Goal: Information Seeking & Learning: Find specific fact

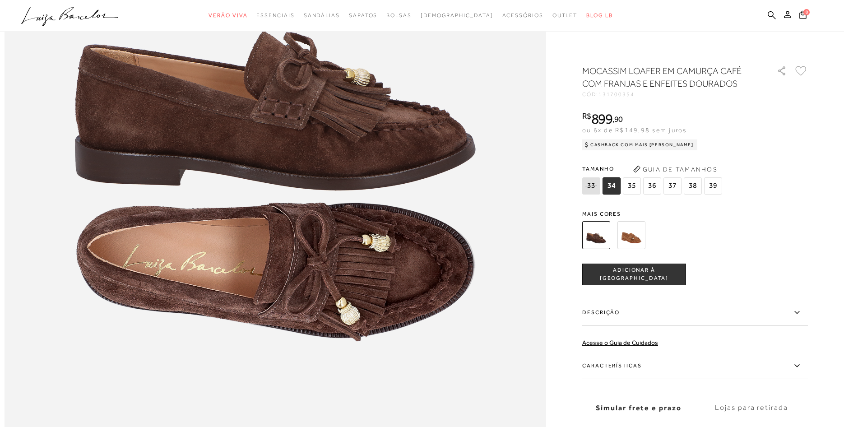
scroll to position [963, 0]
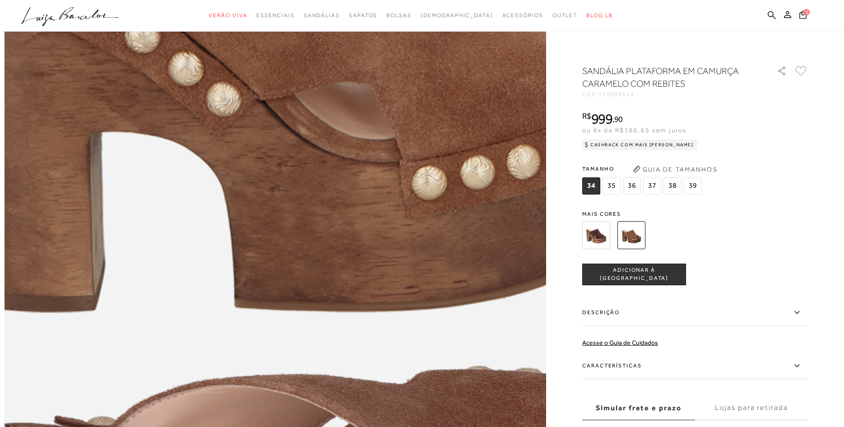
scroll to position [974, 0]
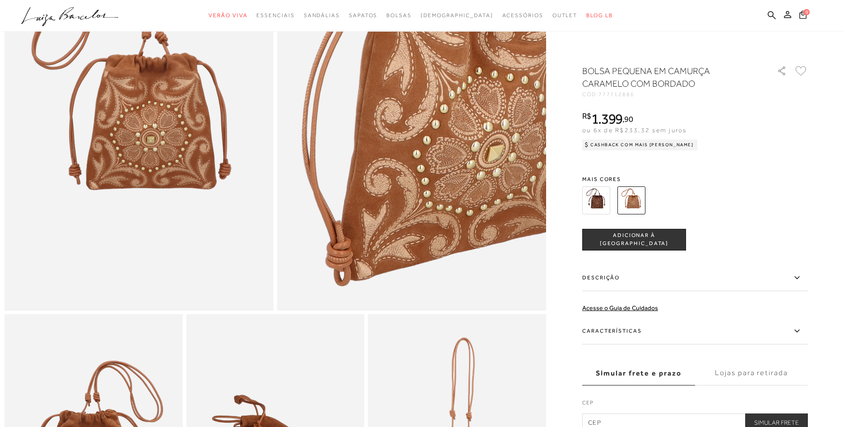
scroll to position [157, 0]
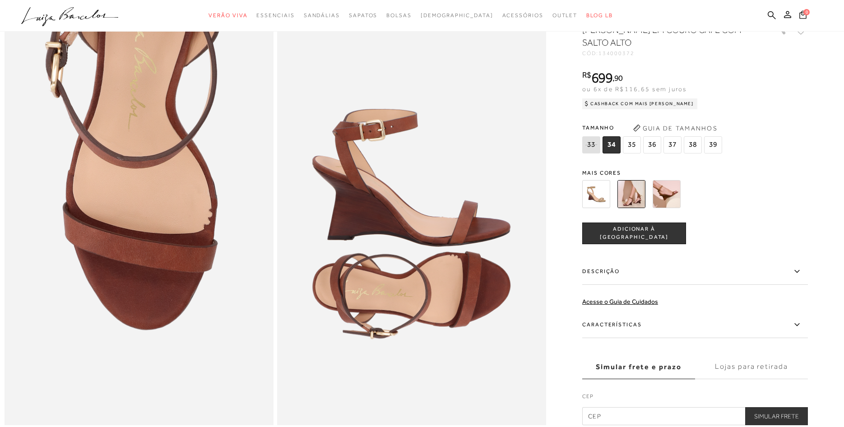
drag, startPoint x: 600, startPoint y: 54, endPoint x: 635, endPoint y: 51, distance: 34.8
click at [635, 51] on span "134000372" at bounding box center [617, 53] width 36 height 6
copy div "134000372"
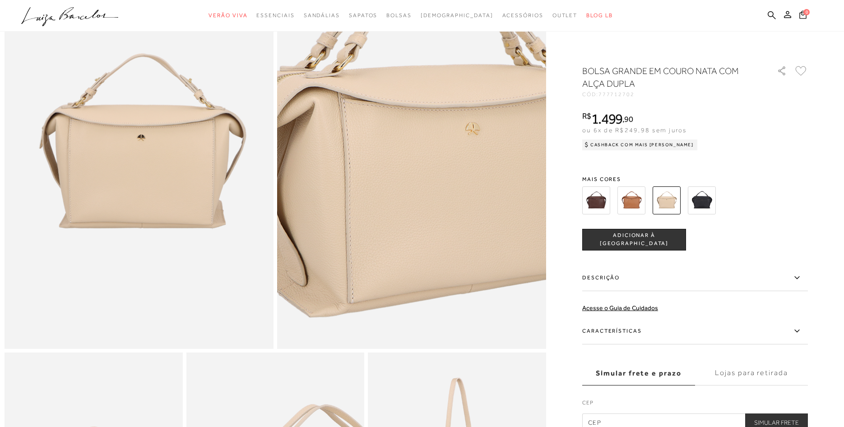
scroll to position [121, 0]
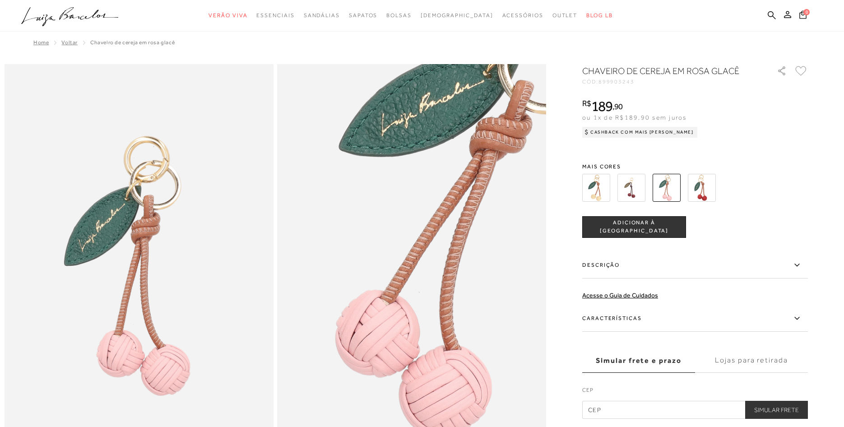
drag, startPoint x: 637, startPoint y: 81, endPoint x: 602, endPoint y: 84, distance: 35.3
click at [602, 84] on div "CÓD: 899903243" at bounding box center [672, 81] width 181 height 5
copy div "899903243"
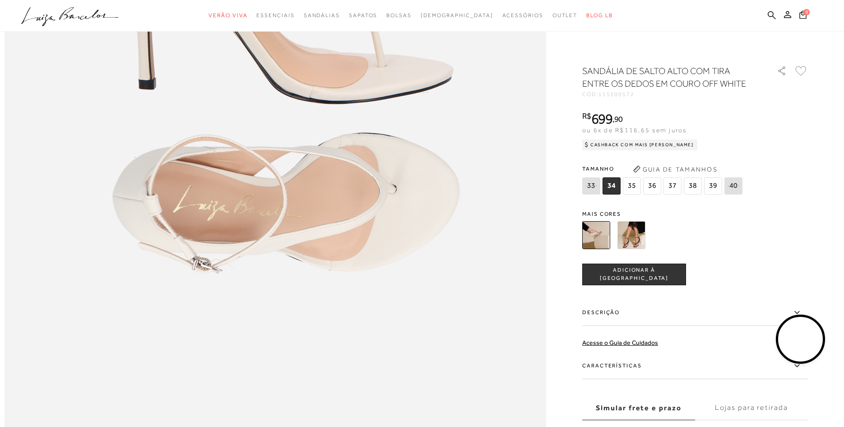
drag, startPoint x: 635, startPoint y: 93, endPoint x: 601, endPoint y: 97, distance: 34.0
click at [601, 97] on div "CÓD: 115300572" at bounding box center [672, 94] width 181 height 5
copy div "115300572"
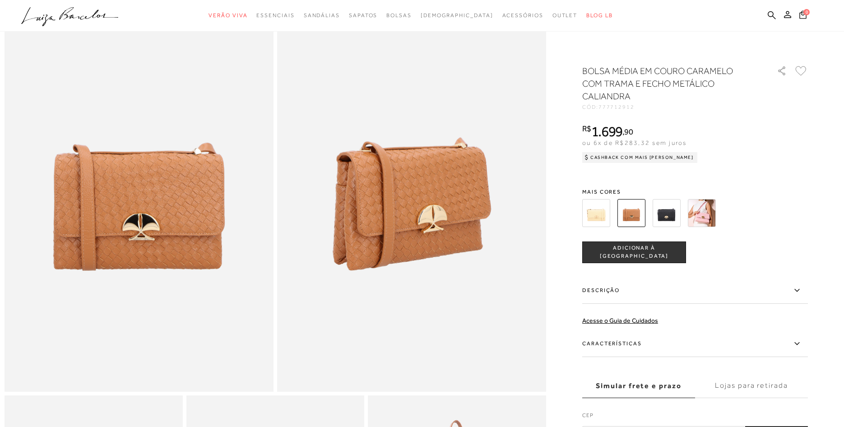
scroll to position [74, 0]
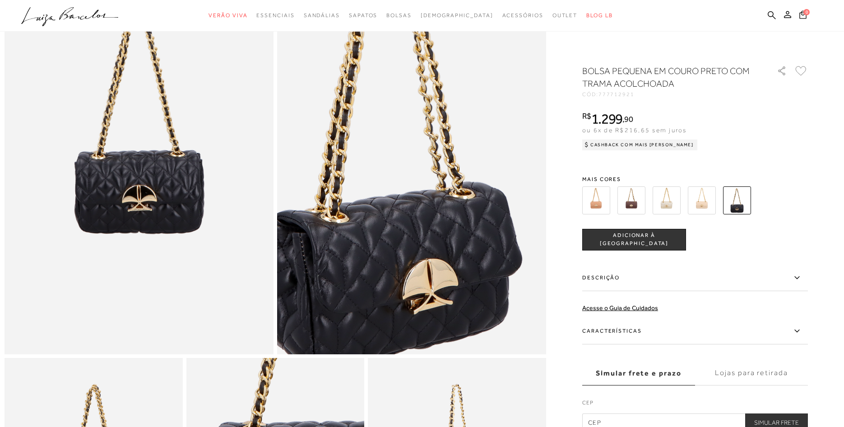
scroll to position [119, 0]
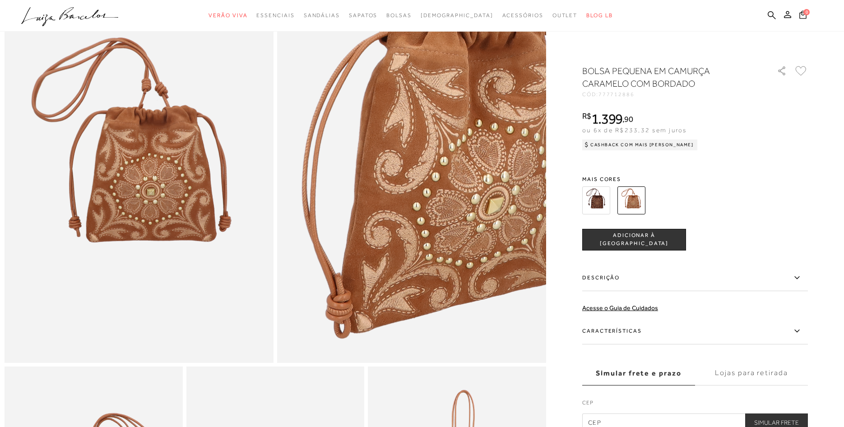
scroll to position [103, 0]
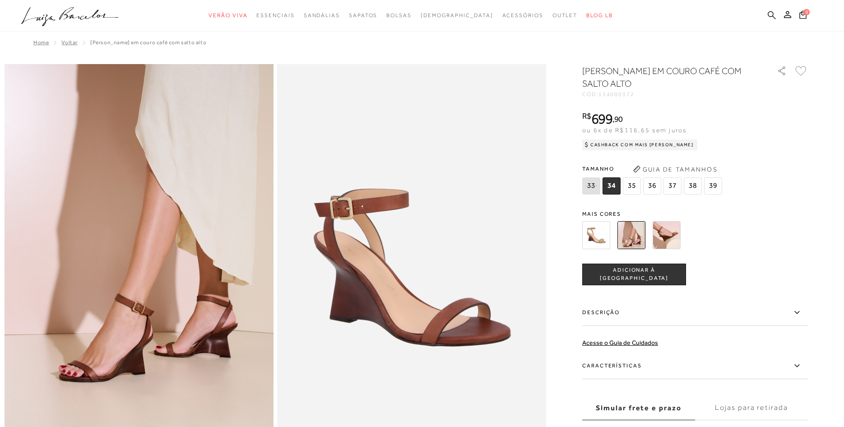
click at [771, 15] on icon at bounding box center [772, 15] width 8 height 9
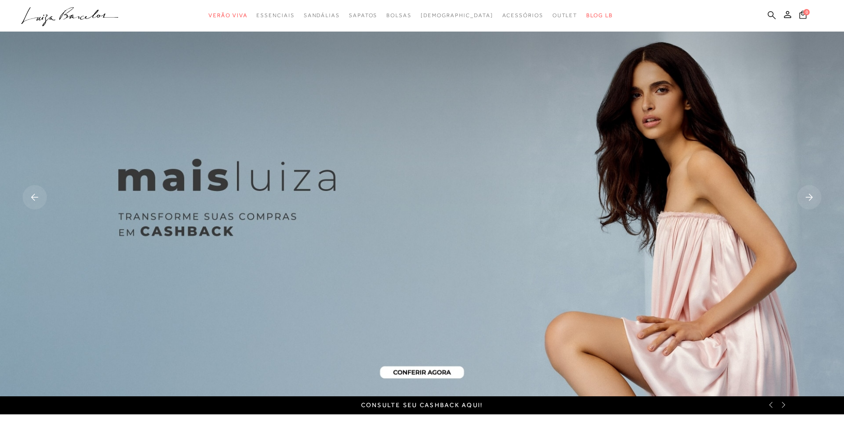
click at [773, 18] on icon at bounding box center [772, 15] width 8 height 9
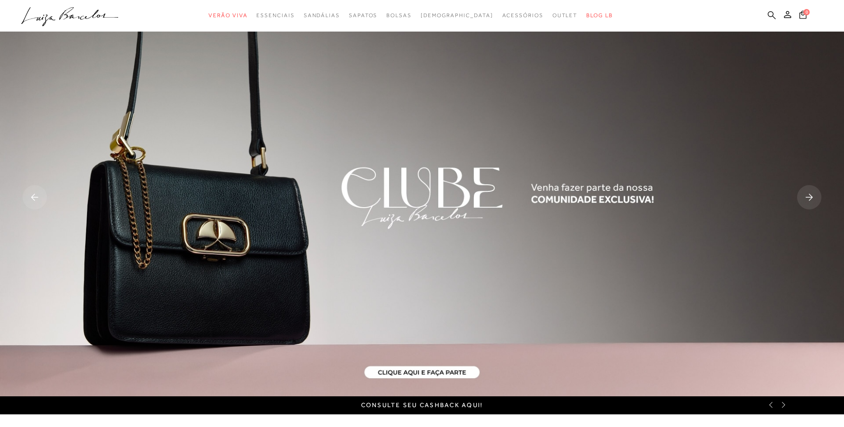
click at [773, 17] on icon at bounding box center [772, 15] width 8 height 8
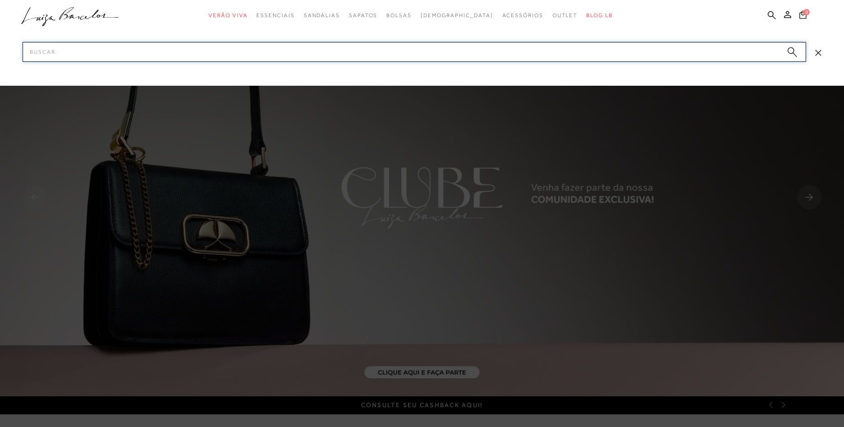
click at [603, 56] on input "Pesquisar" at bounding box center [415, 52] width 784 height 20
paste input "1368000811"
type input "1368000811"
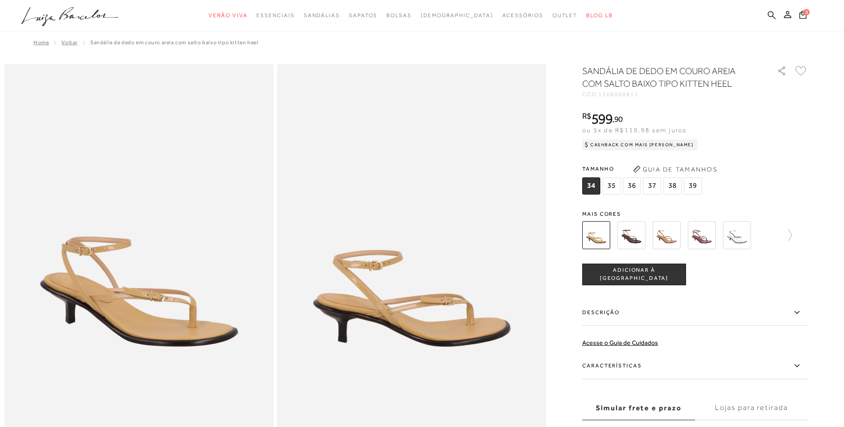
click at [768, 15] on icon at bounding box center [772, 15] width 8 height 8
click at [770, 16] on icon at bounding box center [772, 15] width 8 height 8
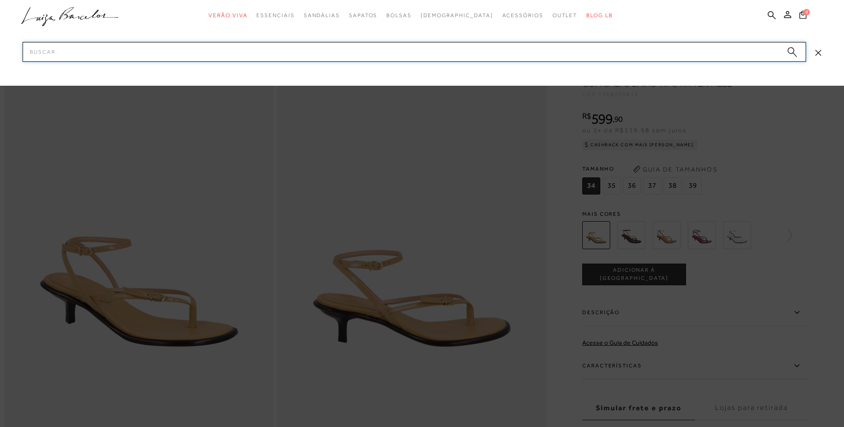
click at [647, 56] on input "Pesquisar" at bounding box center [415, 52] width 784 height 20
paste input "130100565"
type input "130100565"
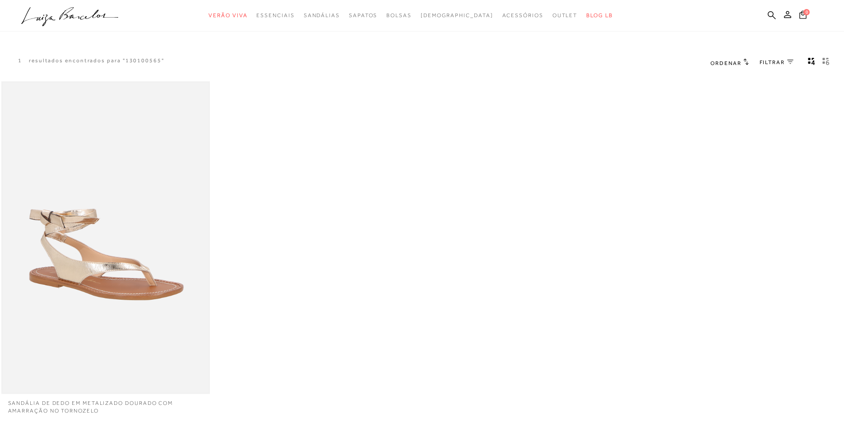
click at [157, 193] on img at bounding box center [105, 238] width 207 height 311
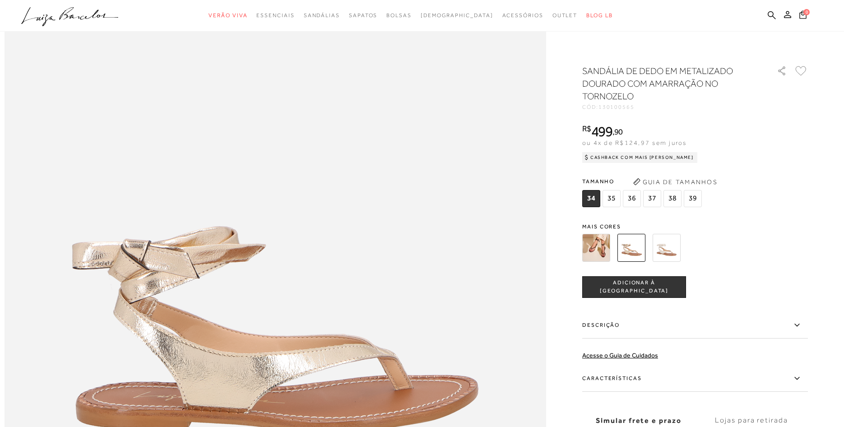
scroll to position [741, 0]
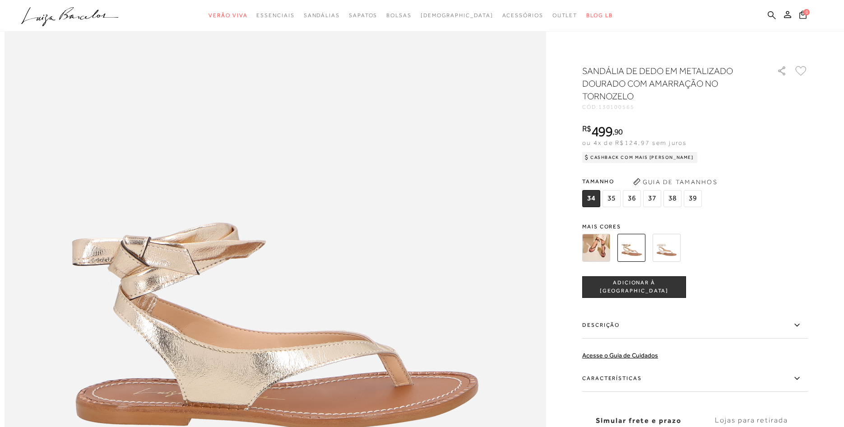
click at [775, 16] on icon at bounding box center [772, 15] width 8 height 9
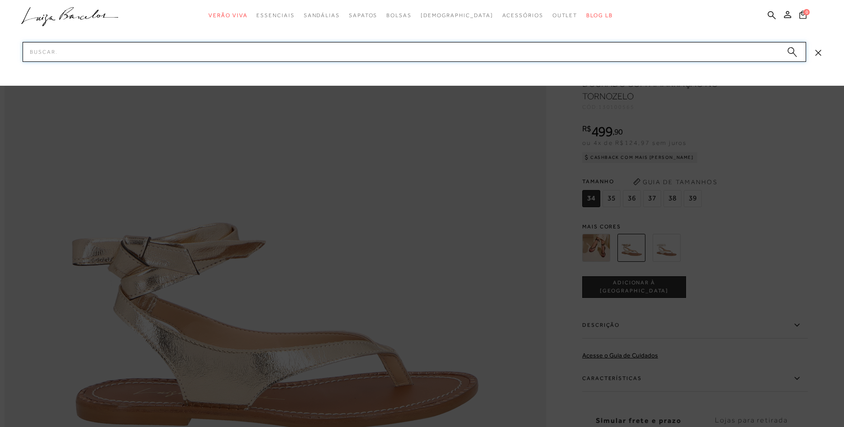
click at [526, 50] on input "Pesquisar" at bounding box center [415, 52] width 784 height 20
paste input "136800331"
type input "136800331"
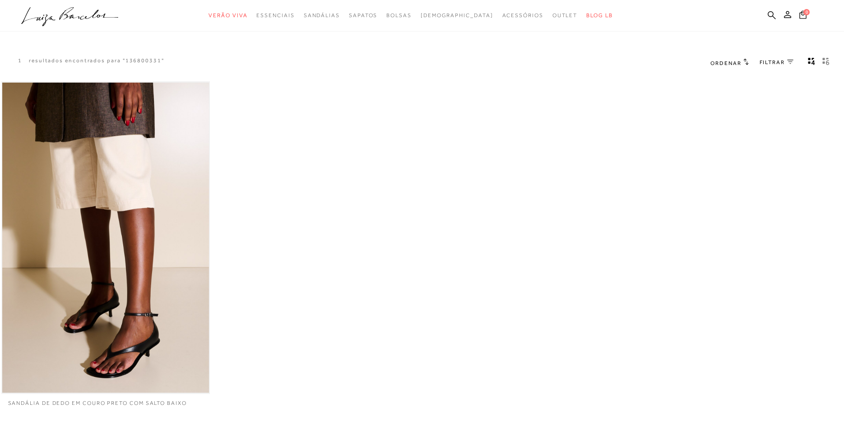
click at [65, 150] on img at bounding box center [105, 238] width 207 height 311
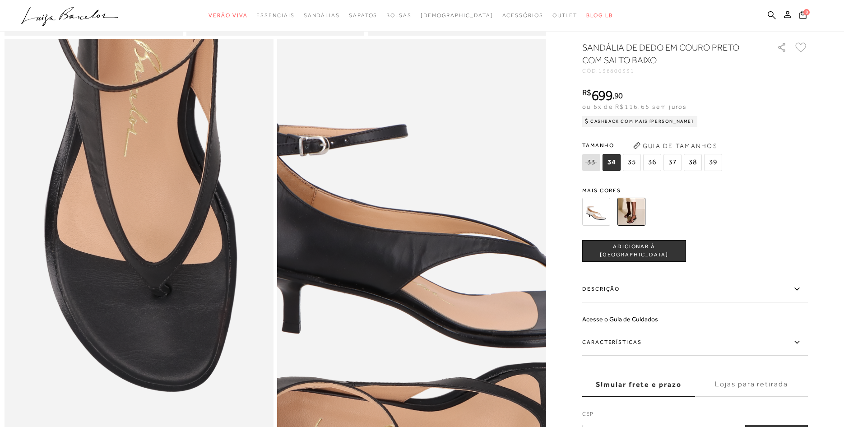
scroll to position [701, 0]
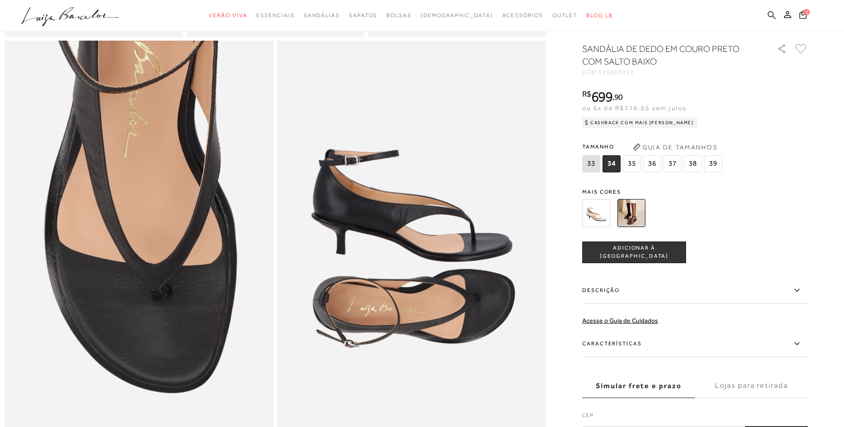
click at [771, 14] on icon at bounding box center [772, 15] width 8 height 9
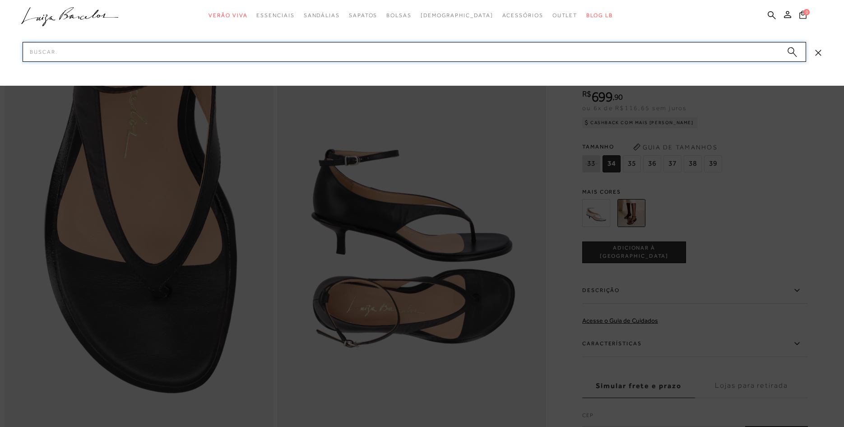
click at [656, 51] on input "Pesquisar" at bounding box center [415, 52] width 784 height 20
paste input "134000391"
type input "134000391"
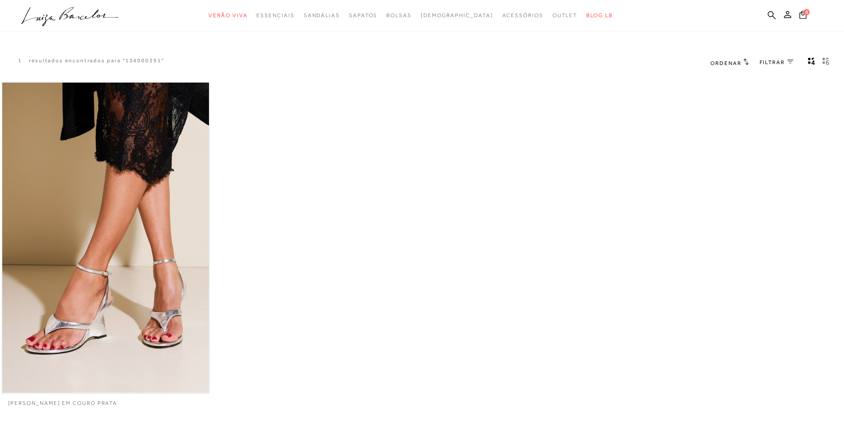
click at [130, 258] on img at bounding box center [105, 238] width 207 height 311
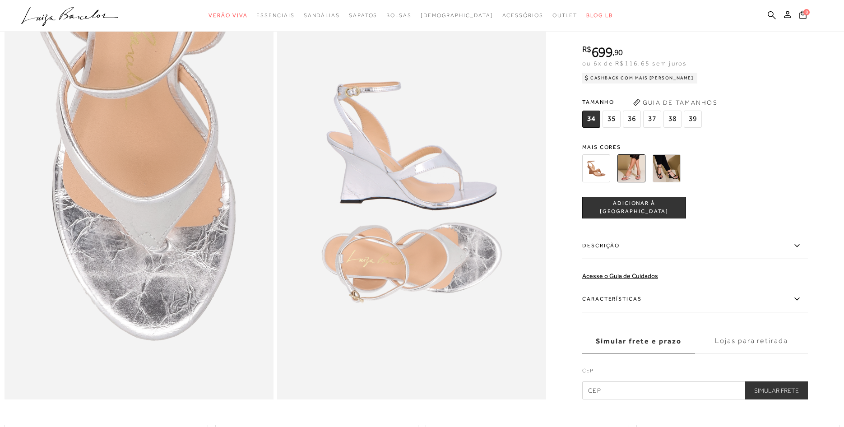
scroll to position [782, 0]
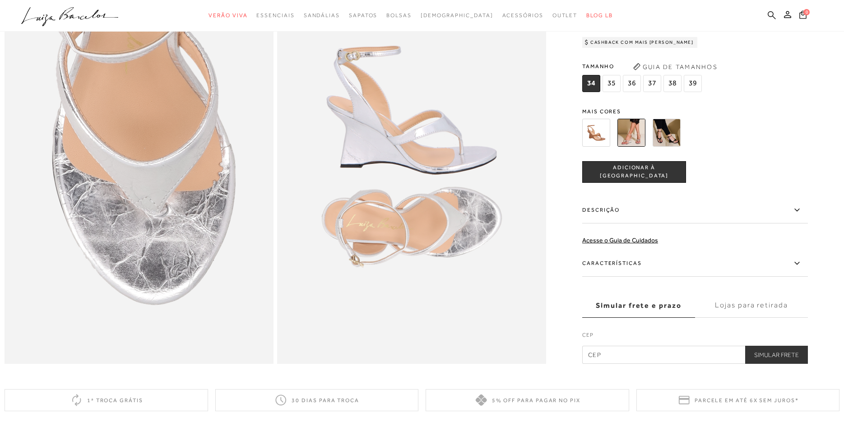
click at [770, 14] on icon at bounding box center [772, 15] width 8 height 9
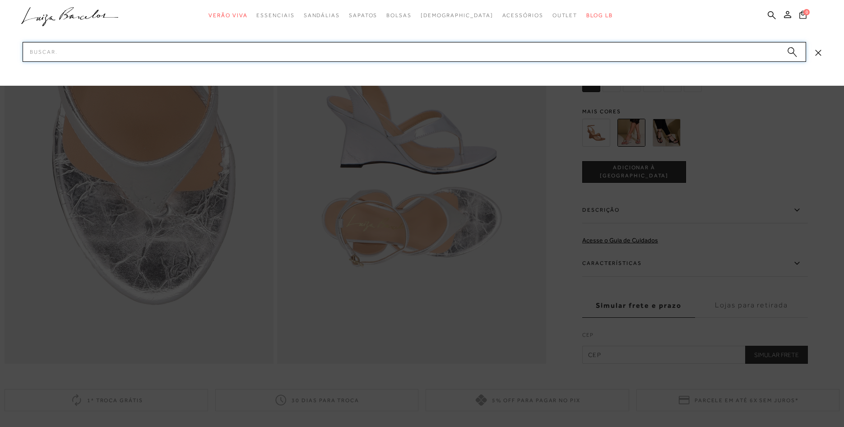
click at [582, 46] on input "Pesquisar" at bounding box center [415, 52] width 784 height 20
paste input "138500301"
type input "138500301"
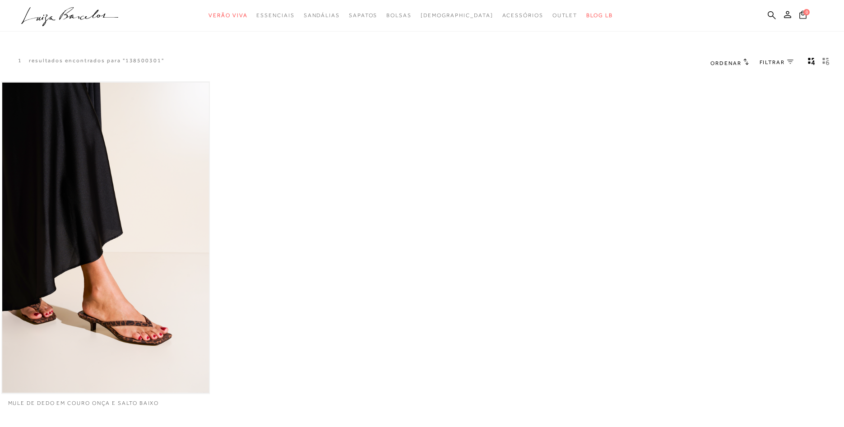
click at [74, 301] on img at bounding box center [105, 238] width 207 height 311
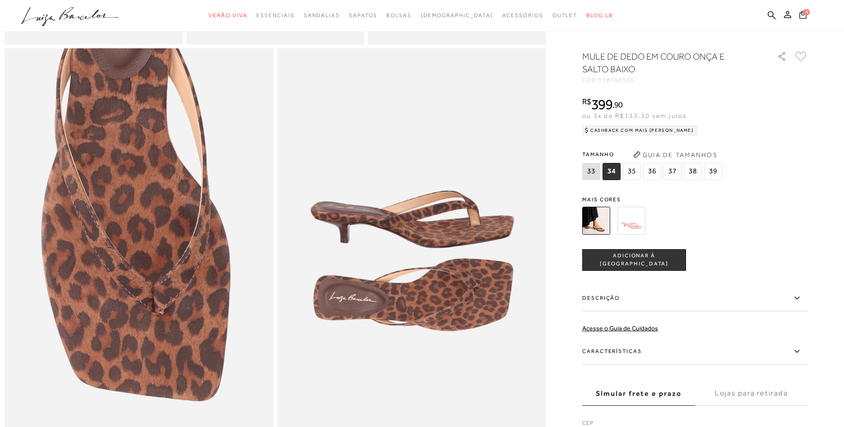
scroll to position [638, 0]
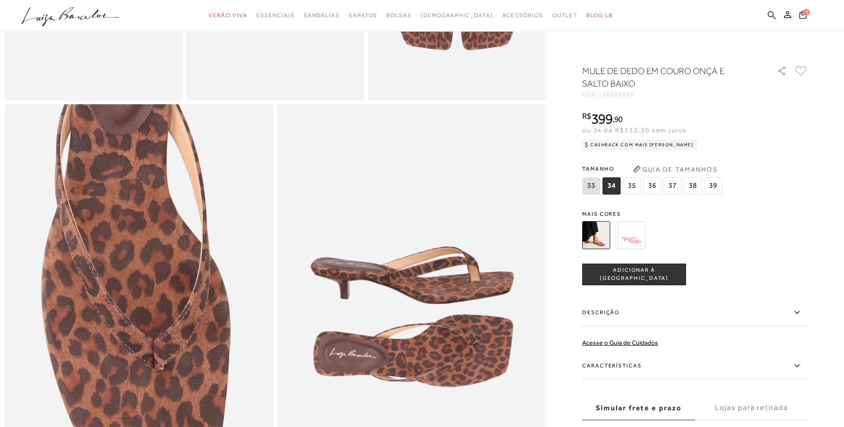
click at [770, 14] on icon at bounding box center [772, 15] width 8 height 9
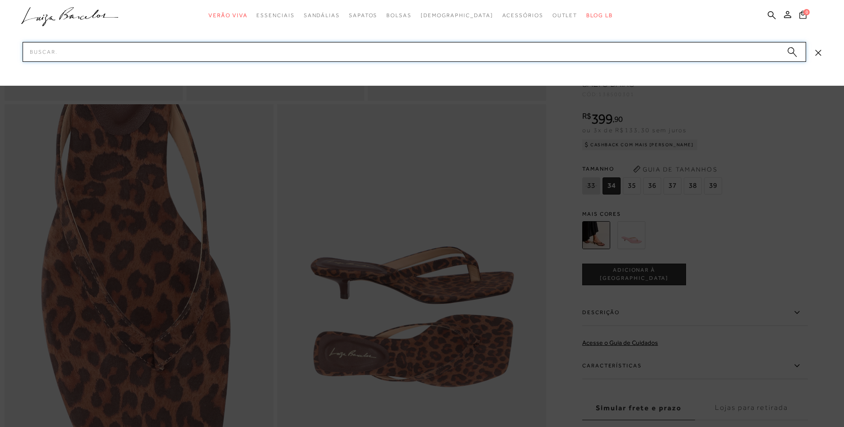
click at [633, 49] on input "Pesquisar" at bounding box center [415, 52] width 784 height 20
paste input "131301303"
type input "131301303"
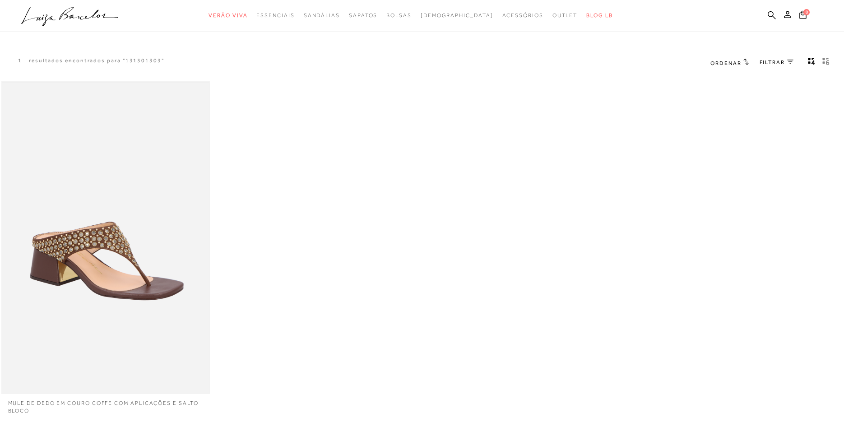
click at [135, 211] on img at bounding box center [105, 238] width 207 height 311
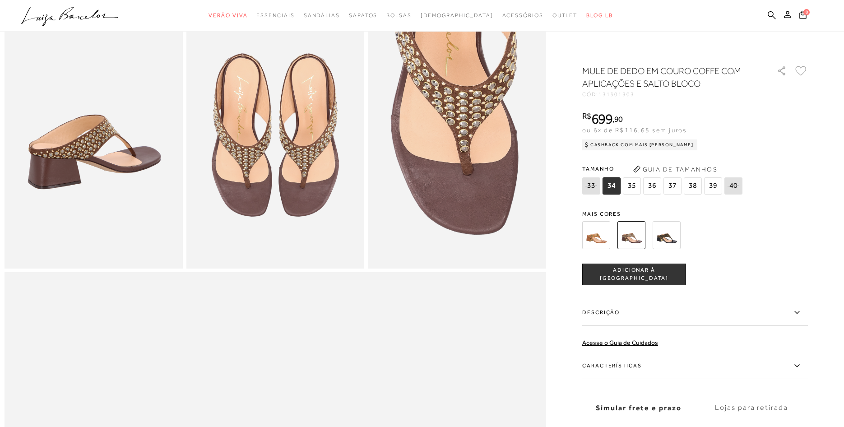
scroll to position [470, 0]
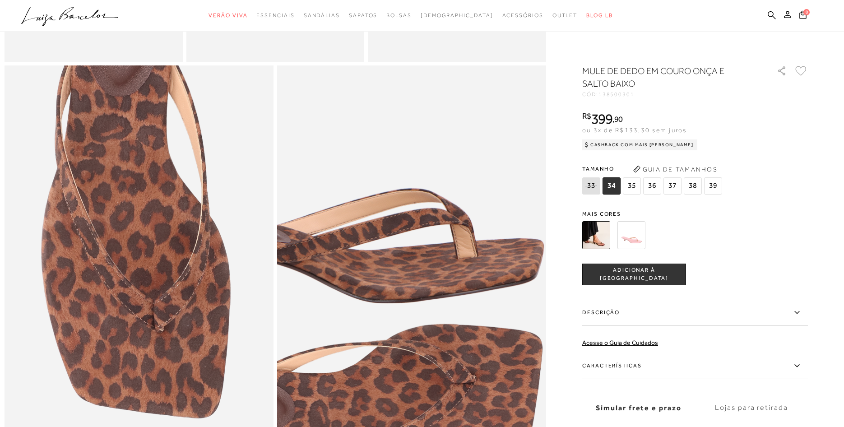
scroll to position [659, 0]
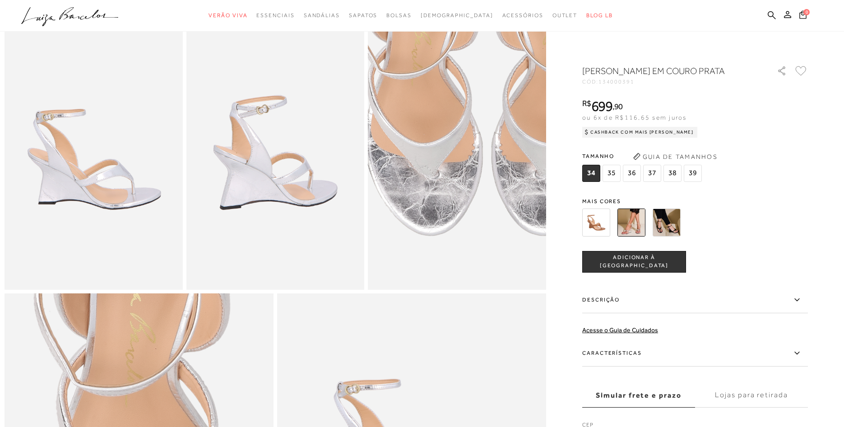
scroll to position [587, 0]
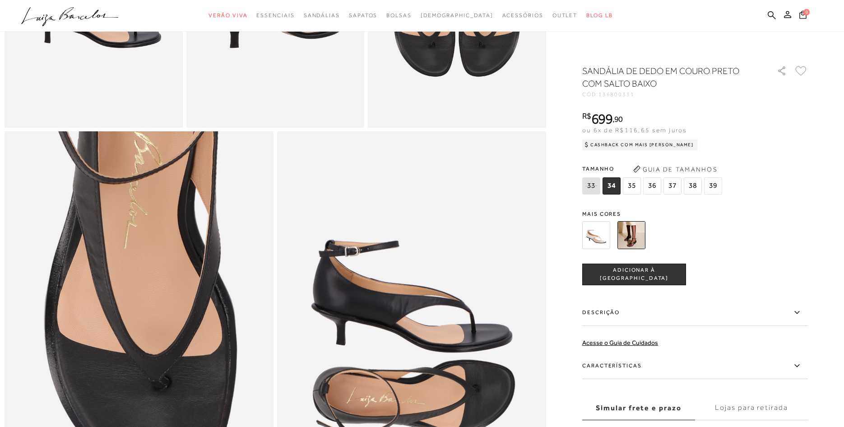
scroll to position [611, 0]
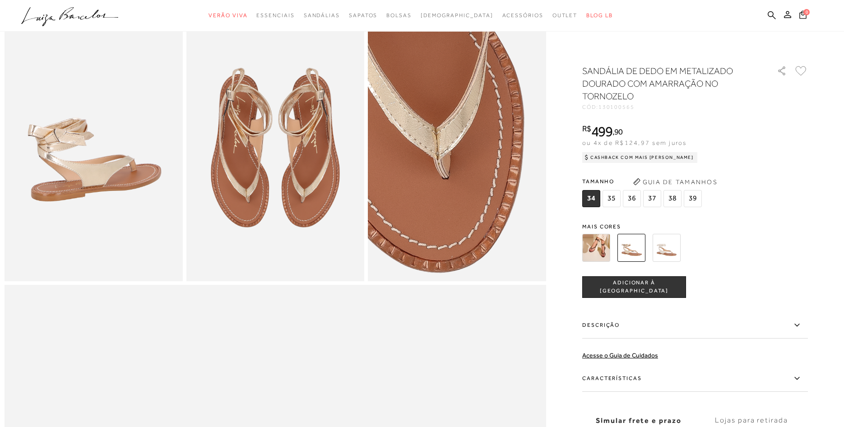
scroll to position [458, 0]
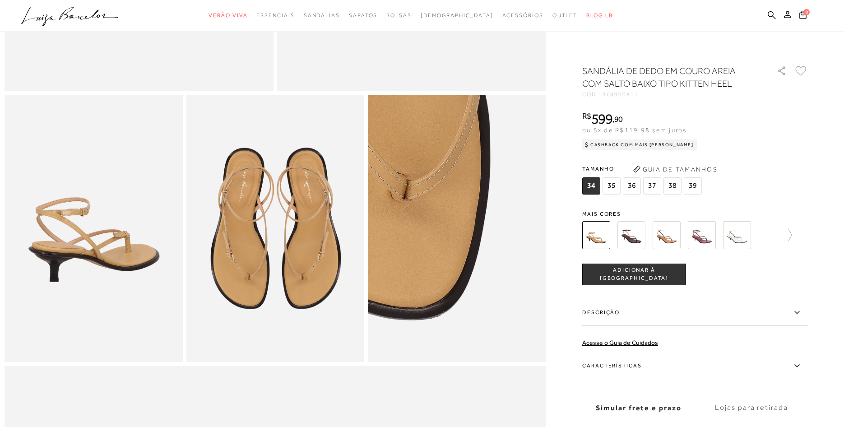
scroll to position [334, 0]
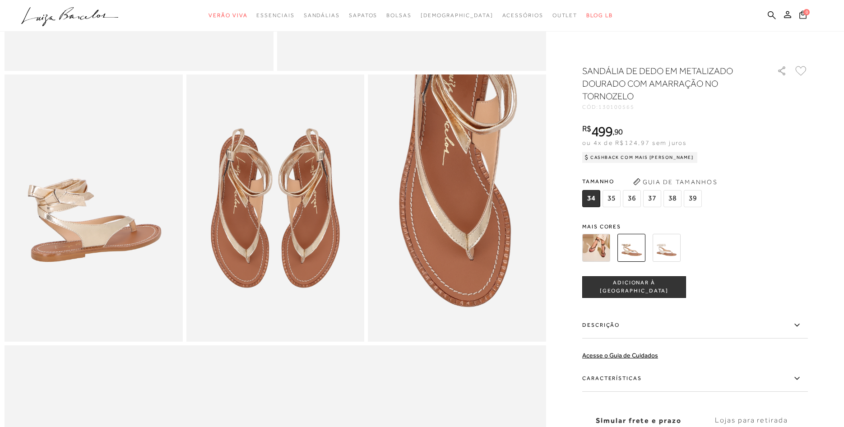
scroll to position [437, 0]
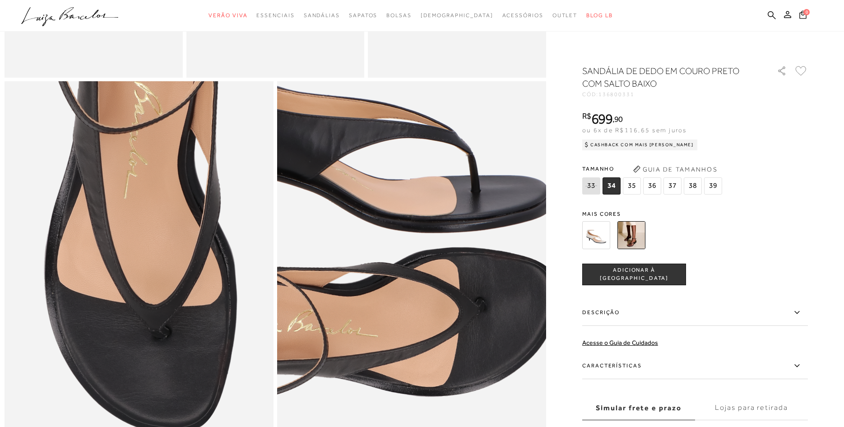
scroll to position [690, 0]
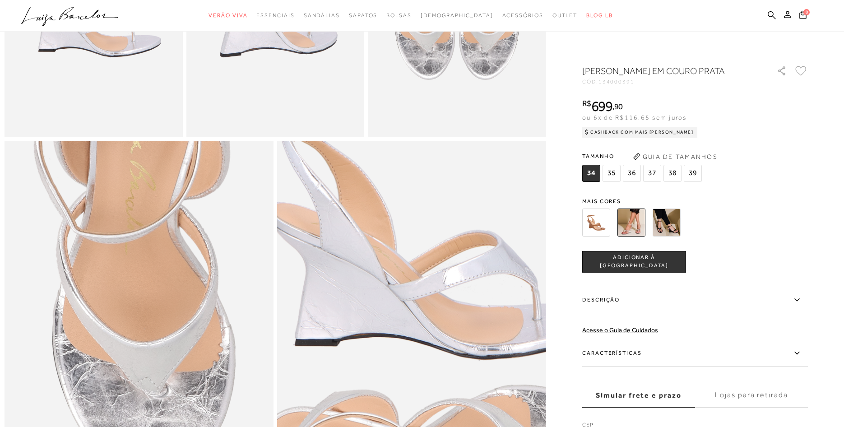
scroll to position [518, 0]
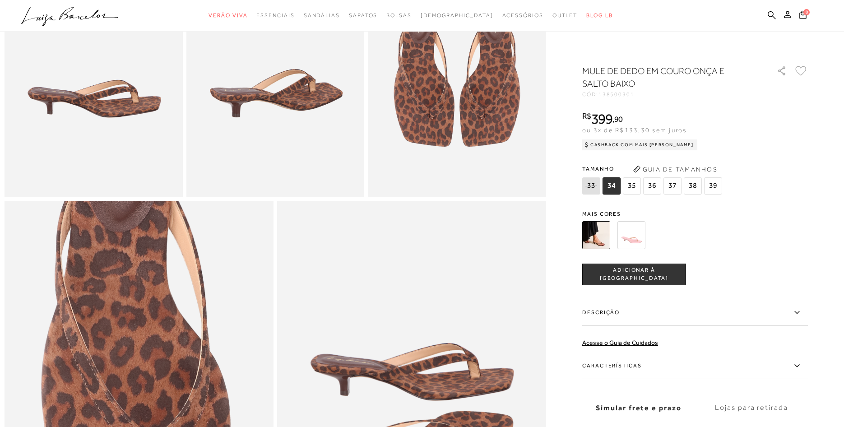
scroll to position [531, 0]
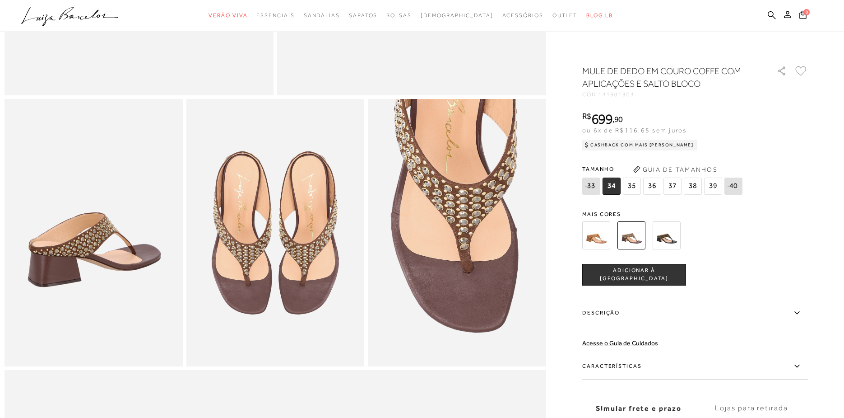
scroll to position [372, 0]
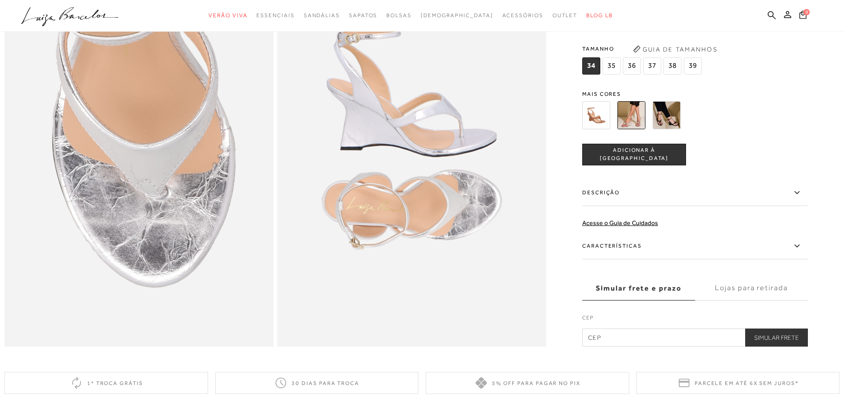
scroll to position [817, 0]
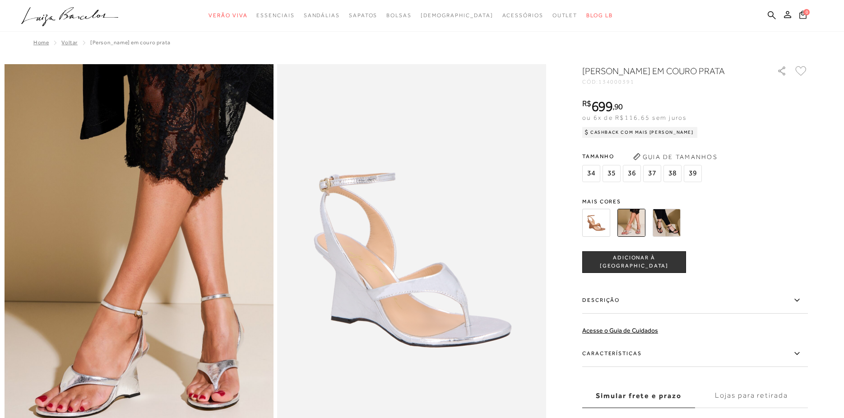
scroll to position [444, 0]
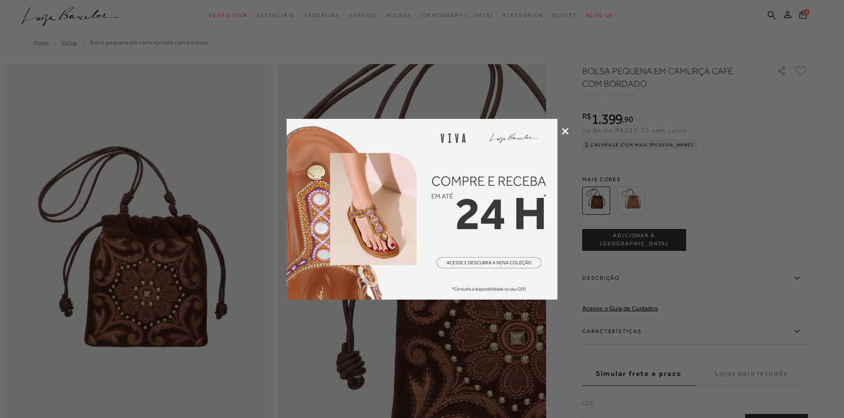
click at [564, 131] on icon at bounding box center [565, 131] width 7 height 7
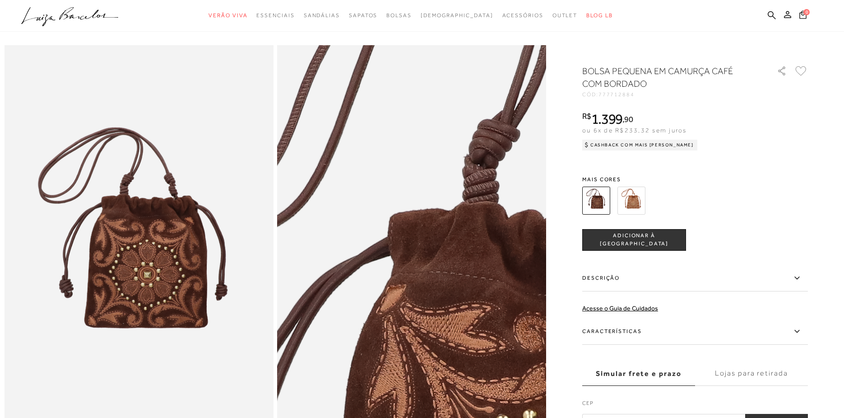
scroll to position [30, 0]
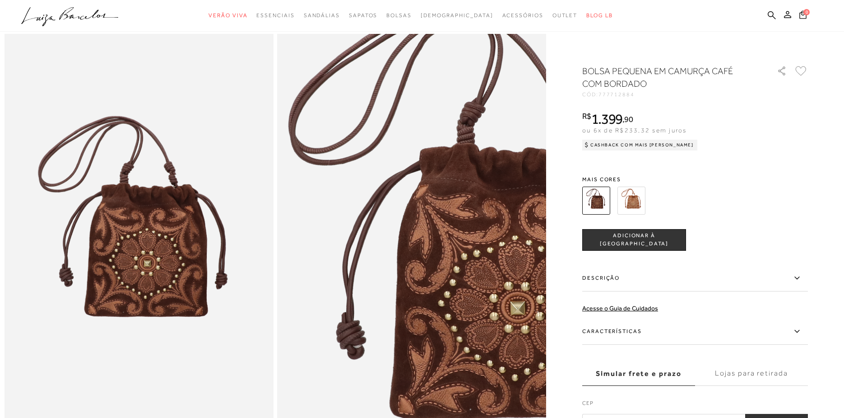
drag, startPoint x: 637, startPoint y: 93, endPoint x: 601, endPoint y: 95, distance: 36.2
click at [601, 95] on div "CÓD: 777712884" at bounding box center [672, 94] width 181 height 5
copy div "777712884"
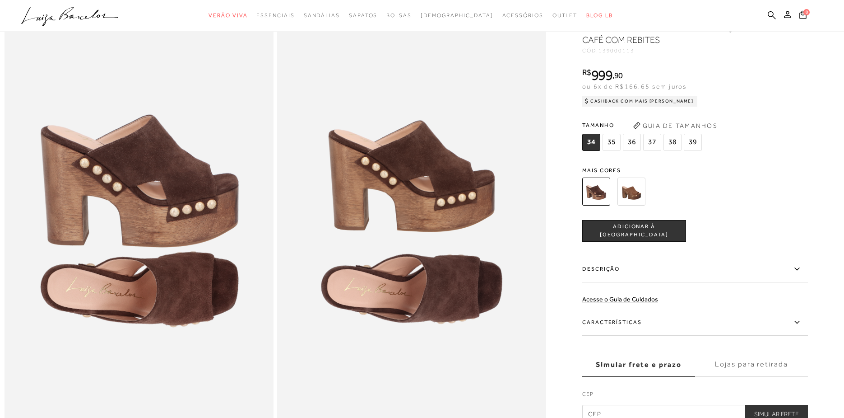
scroll to position [717, 0]
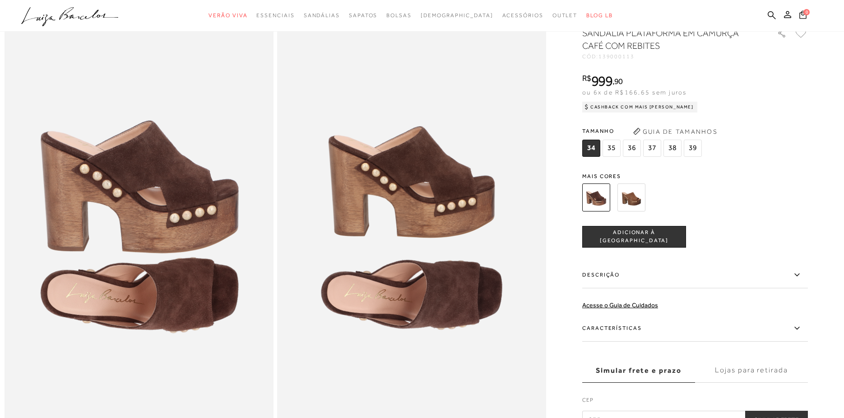
drag, startPoint x: 634, startPoint y: 59, endPoint x: 601, endPoint y: 59, distance: 33.4
click at [601, 59] on span "139000113" at bounding box center [617, 56] width 36 height 6
copy div "139000113"
